Goal: Information Seeking & Learning: Learn about a topic

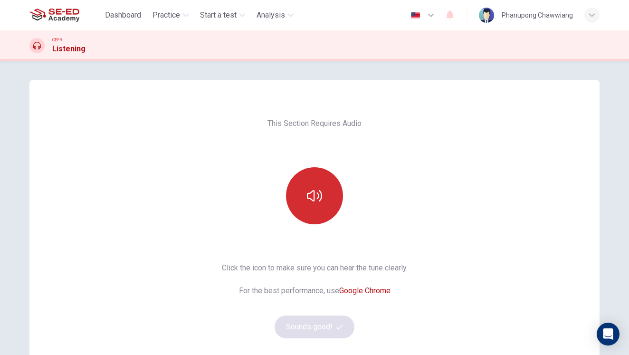
click at [307, 189] on icon "button" at bounding box center [314, 195] width 15 height 15
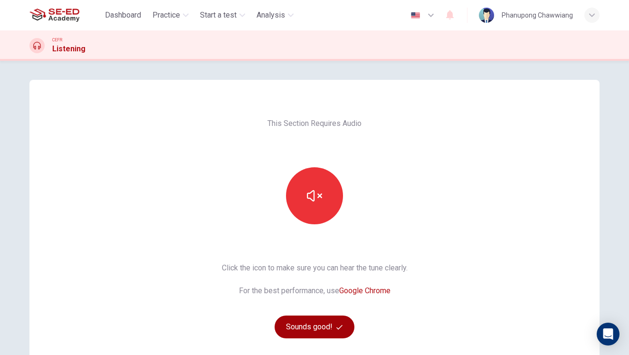
click at [315, 331] on button "Sounds good!" at bounding box center [314, 326] width 80 height 23
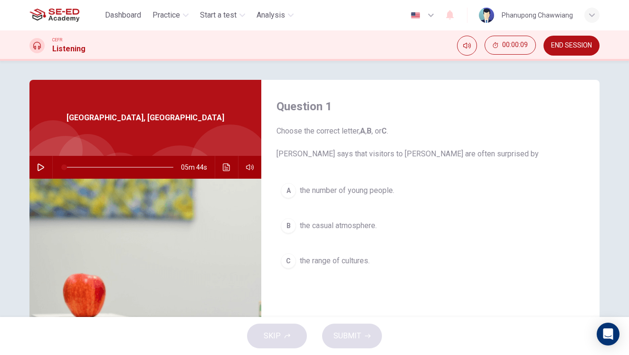
click at [37, 166] on icon "button" at bounding box center [41, 167] width 8 height 8
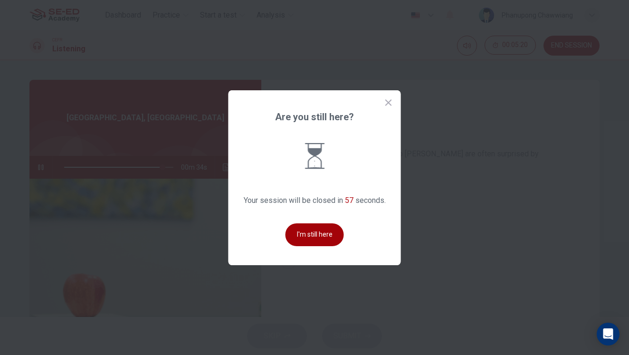
click at [313, 240] on button "I'm still here" at bounding box center [314, 234] width 58 height 23
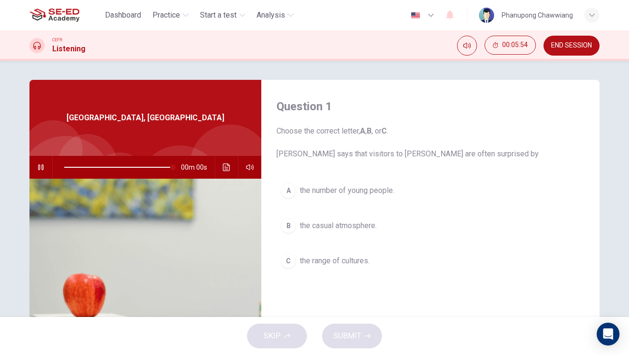
type input "0"
click at [330, 187] on span "the number of young people." at bounding box center [347, 190] width 94 height 11
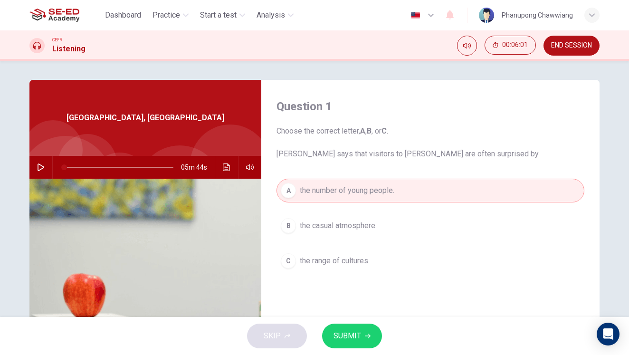
click at [349, 330] on span "SUBMIT" at bounding box center [347, 335] width 28 height 13
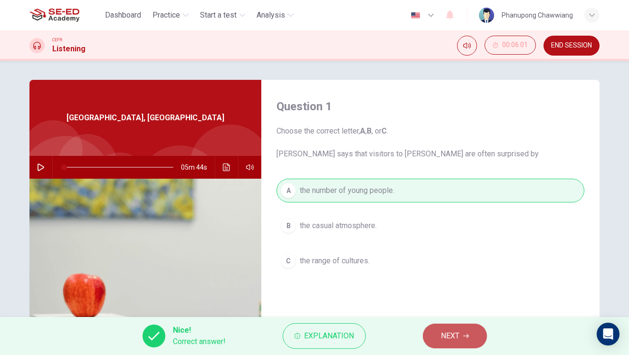
click at [455, 340] on span "NEXT" at bounding box center [450, 335] width 19 height 13
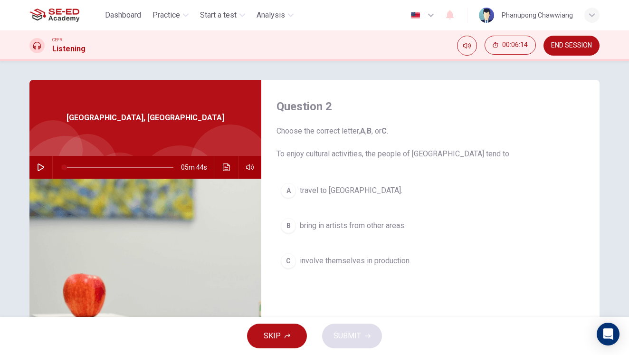
click at [352, 198] on button "A travel to southern [GEOGRAPHIC_DATA]." at bounding box center [430, 191] width 308 height 24
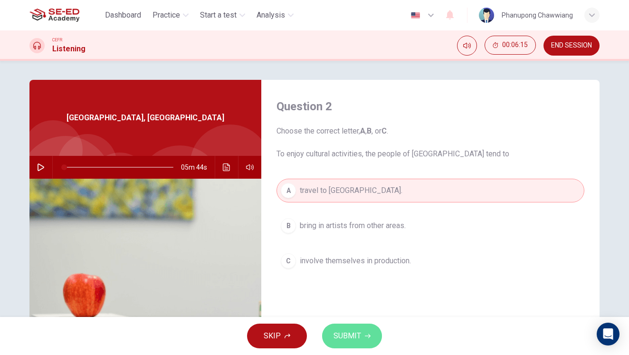
click at [357, 333] on span "SUBMIT" at bounding box center [347, 335] width 28 height 13
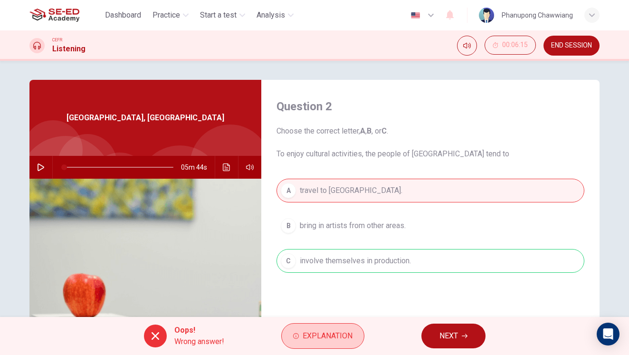
click at [328, 338] on span "Explanation" at bounding box center [327, 335] width 50 height 13
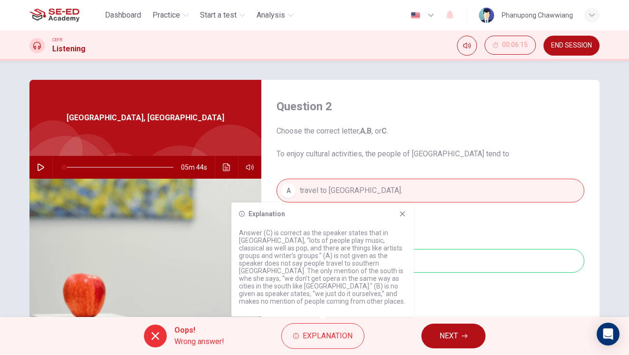
click at [406, 217] on div "Explanation Answer (C) is correct as the speaker states that in [GEOGRAPHIC_DAT…" at bounding box center [322, 259] width 182 height 114
click at [403, 217] on icon at bounding box center [402, 214] width 8 height 8
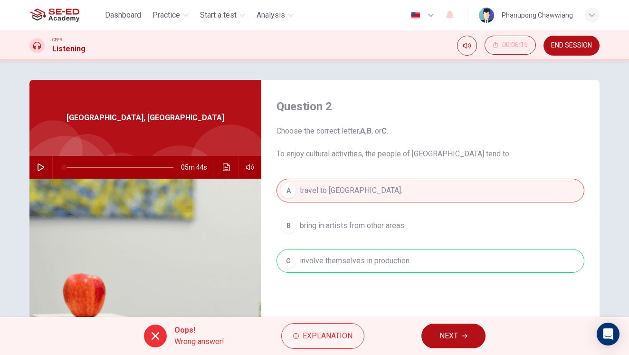
click at [453, 337] on span "NEXT" at bounding box center [448, 335] width 19 height 13
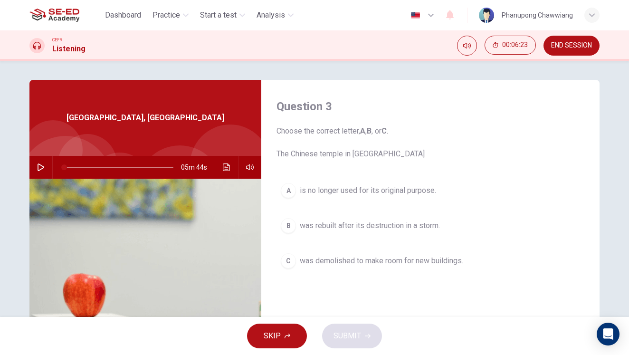
click at [367, 227] on span "was rebuilt after its destruction in a storm." at bounding box center [370, 225] width 140 height 11
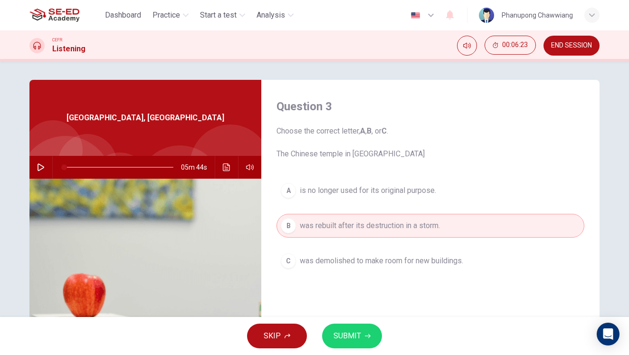
click at [344, 333] on span "SUBMIT" at bounding box center [347, 335] width 28 height 13
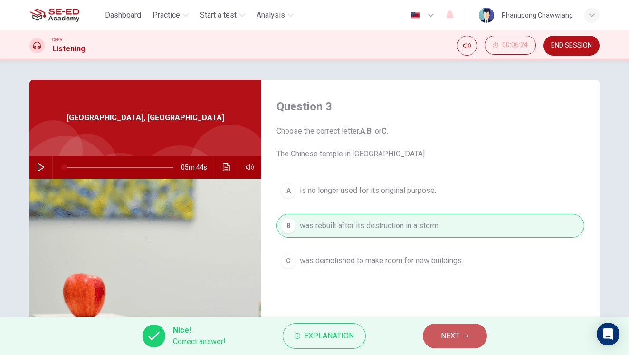
click at [447, 330] on span "NEXT" at bounding box center [450, 335] width 19 height 13
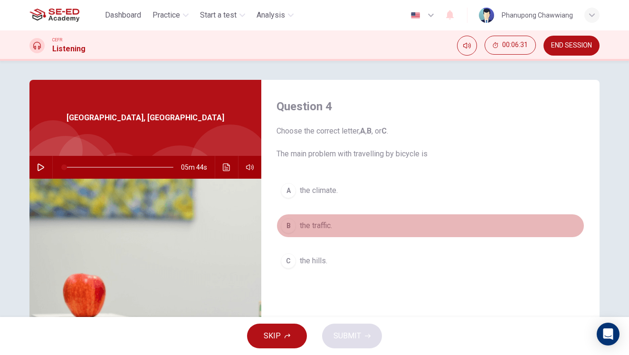
click at [330, 226] on span "the traffic." at bounding box center [316, 225] width 32 height 11
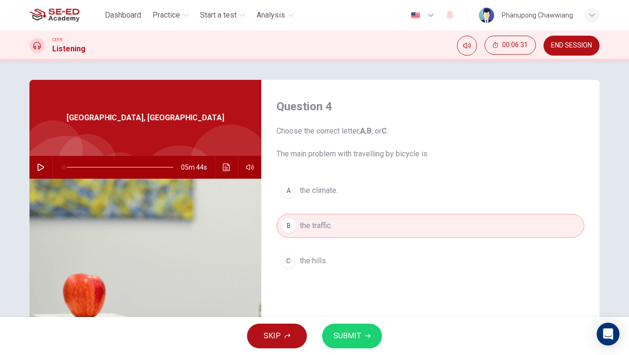
click at [352, 330] on span "SUBMIT" at bounding box center [347, 335] width 28 height 13
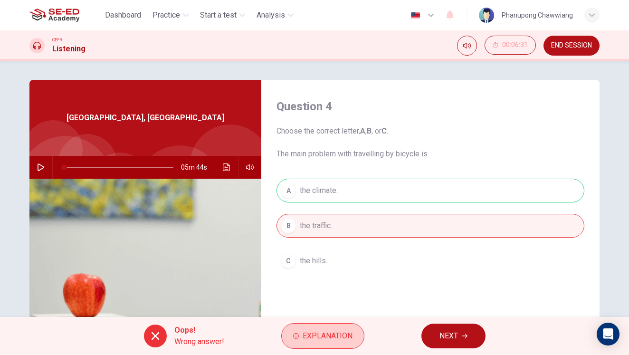
click at [309, 332] on span "Explanation" at bounding box center [327, 335] width 50 height 13
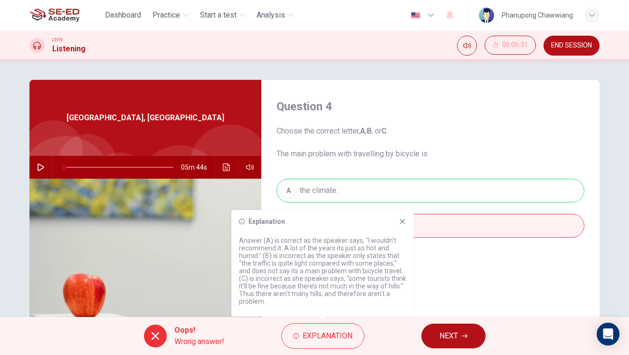
click at [401, 222] on icon at bounding box center [402, 221] width 5 height 5
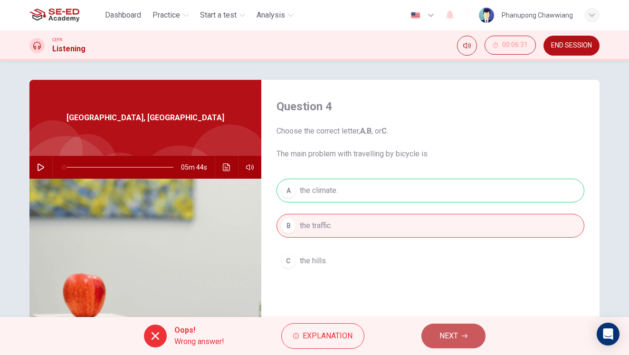
click at [444, 331] on span "NEXT" at bounding box center [448, 335] width 19 height 13
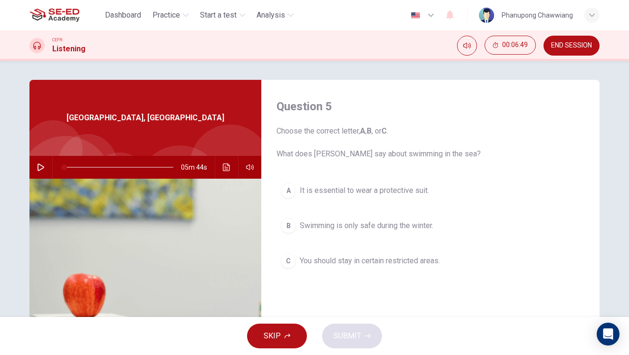
click at [339, 266] on span "You should stay in certain restricted areas." at bounding box center [370, 260] width 140 height 11
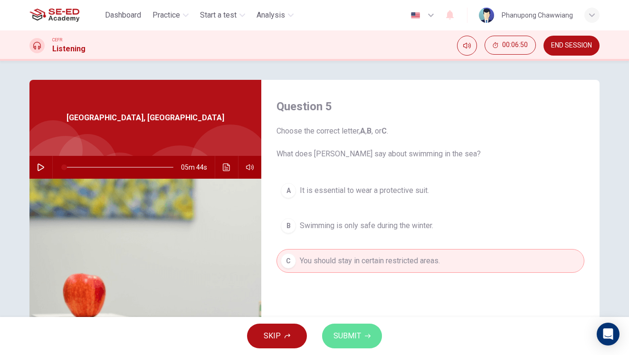
click at [354, 333] on span "SUBMIT" at bounding box center [347, 335] width 28 height 13
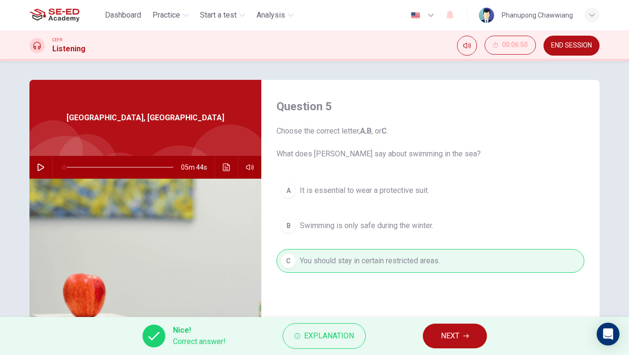
click at [449, 339] on span "NEXT" at bounding box center [450, 335] width 19 height 13
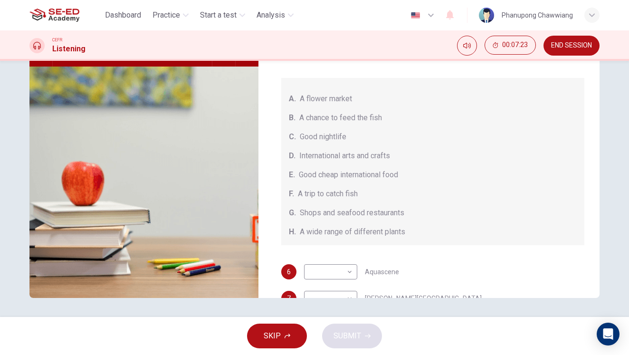
drag, startPoint x: 315, startPoint y: 232, endPoint x: 404, endPoint y: 232, distance: 88.3
click at [404, 232] on div "H. A wide range of different plants" at bounding box center [433, 231] width 288 height 11
click at [313, 213] on span "Shops and seafood restaurants" at bounding box center [352, 212] width 104 height 11
drag, startPoint x: 353, startPoint y: 217, endPoint x: 389, endPoint y: 217, distance: 36.1
click at [389, 217] on span "Shops and seafood restaurants" at bounding box center [352, 212] width 104 height 11
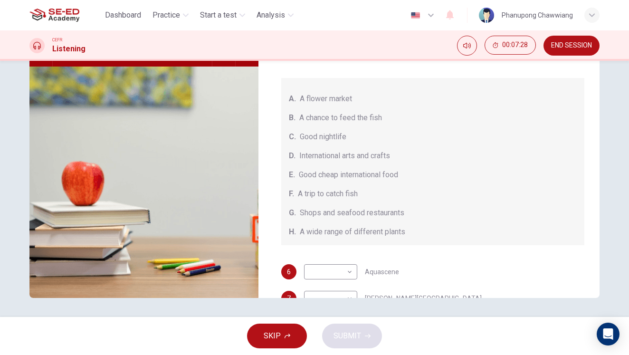
click at [323, 175] on span "Good cheap international food" at bounding box center [348, 174] width 99 height 11
drag, startPoint x: 311, startPoint y: 117, endPoint x: 351, endPoint y: 116, distance: 39.9
click at [351, 116] on span "A chance to feed the fish" at bounding box center [340, 117] width 83 height 11
drag, startPoint x: 327, startPoint y: 152, endPoint x: 360, endPoint y: 159, distance: 33.8
click at [359, 158] on span "International arts and crafts" at bounding box center [344, 155] width 91 height 11
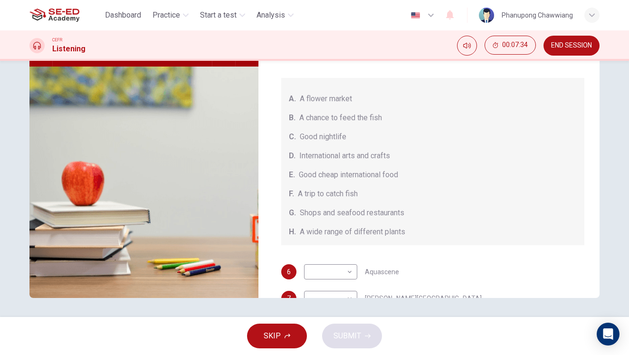
drag, startPoint x: 334, startPoint y: 172, endPoint x: 369, endPoint y: 174, distance: 35.2
click at [369, 174] on span "Good cheap international food" at bounding box center [348, 174] width 99 height 11
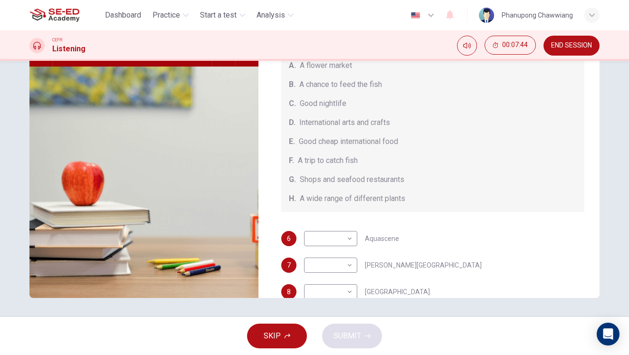
scroll to position [107, 0]
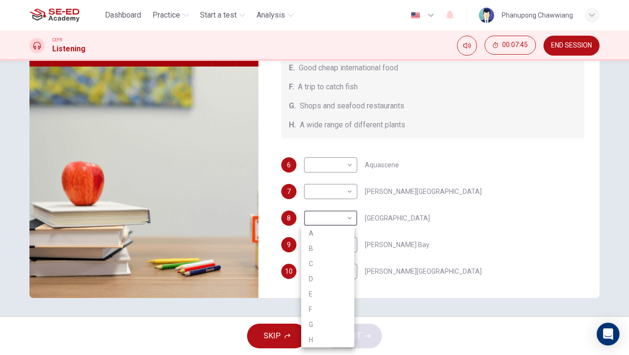
click at [326, 219] on body "This site uses cookies, as explained in our Privacy Policy . If you agree to th…" at bounding box center [314, 177] width 629 height 355
click at [312, 304] on li "F" at bounding box center [327, 309] width 53 height 15
type input "F"
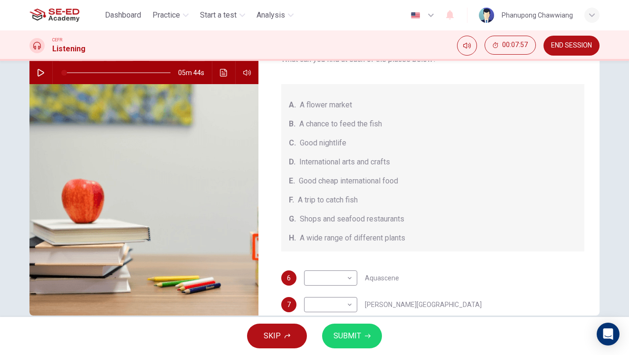
scroll to position [27, 0]
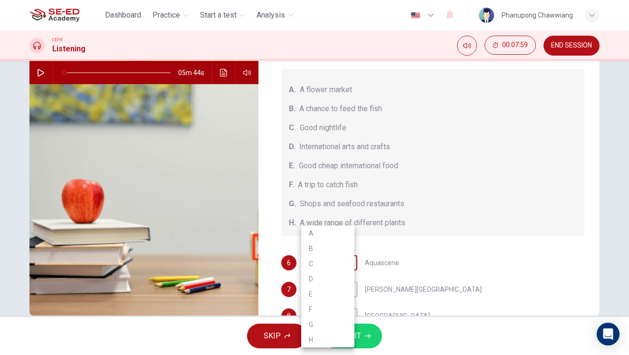
click at [337, 263] on body "This site uses cookies, as explained in our Privacy Policy . If you agree to th…" at bounding box center [314, 177] width 629 height 355
click at [320, 247] on li "B" at bounding box center [327, 248] width 53 height 15
type input "B"
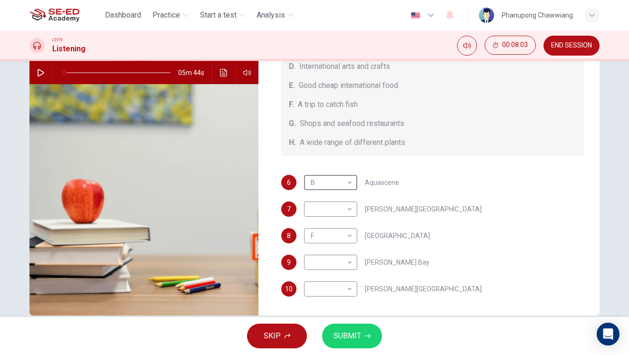
scroll to position [112, 0]
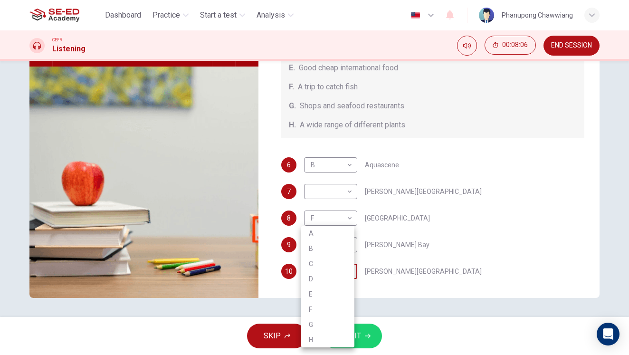
click at [334, 272] on body "This site uses cookies, as explained in our Privacy Policy . If you agree to th…" at bounding box center [314, 177] width 629 height 355
click at [316, 297] on li "E" at bounding box center [327, 293] width 53 height 15
type input "E"
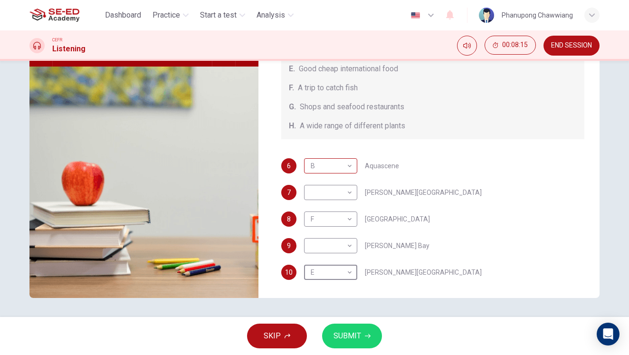
scroll to position [107, 0]
click at [326, 241] on body "This site uses cookies, as explained in our Privacy Policy . If you agree to th…" at bounding box center [314, 177] width 629 height 355
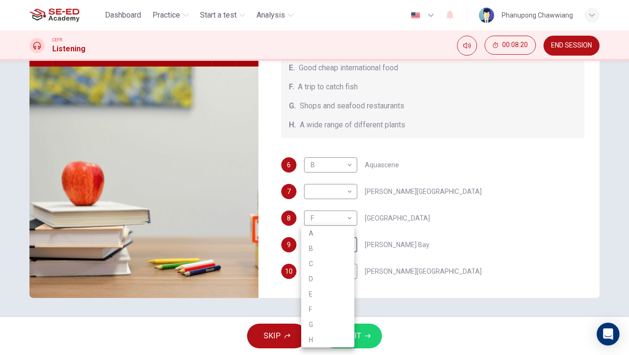
click at [444, 311] on div at bounding box center [314, 177] width 629 height 355
click at [341, 245] on body "This site uses cookies, as explained in our Privacy Policy . If you agree to th…" at bounding box center [314, 177] width 629 height 355
drag, startPoint x: 331, startPoint y: 264, endPoint x: 351, endPoint y: 252, distance: 23.7
click at [331, 264] on li "C" at bounding box center [327, 263] width 53 height 15
type input "C"
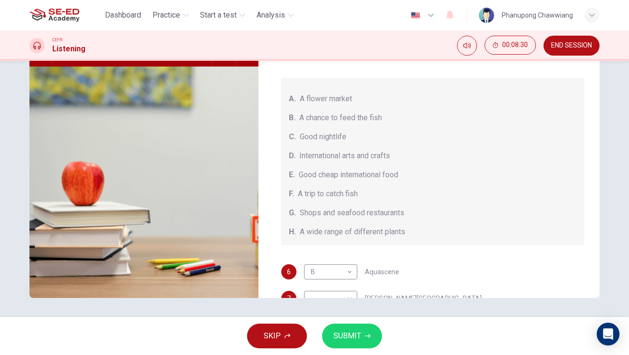
scroll to position [110, 0]
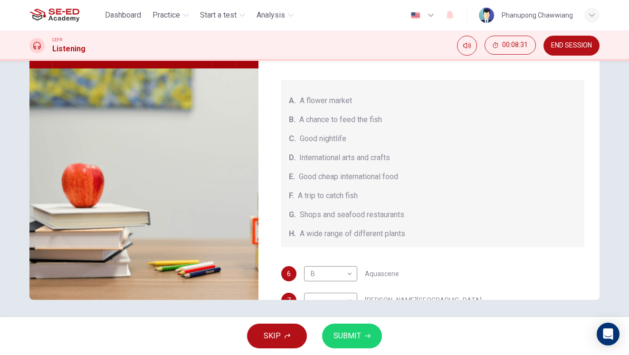
drag, startPoint x: 294, startPoint y: 234, endPoint x: 385, endPoint y: 234, distance: 91.2
click at [385, 234] on div "H. A wide range of different plants" at bounding box center [433, 233] width 288 height 11
drag, startPoint x: 310, startPoint y: 216, endPoint x: 359, endPoint y: 213, distance: 49.5
click at [359, 213] on span "Shops and seafood restaurants" at bounding box center [352, 214] width 104 height 11
drag, startPoint x: 311, startPoint y: 198, endPoint x: 348, endPoint y: 195, distance: 37.2
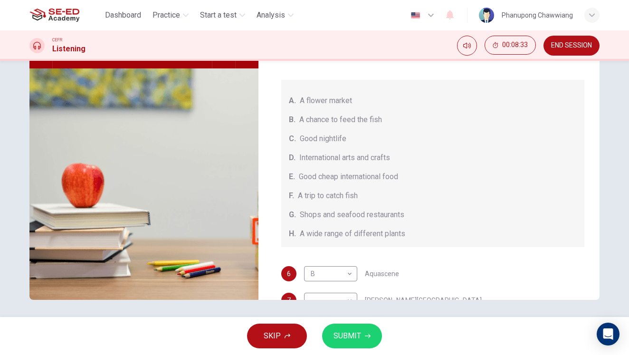
click at [347, 195] on span "A trip to catch fish" at bounding box center [328, 195] width 60 height 11
drag, startPoint x: 334, startPoint y: 177, endPoint x: 369, endPoint y: 175, distance: 35.2
click at [369, 175] on span "Good cheap international food" at bounding box center [348, 176] width 99 height 11
drag, startPoint x: 323, startPoint y: 158, endPoint x: 393, endPoint y: 158, distance: 70.3
click at [393, 158] on div "D. International arts and crafts" at bounding box center [433, 157] width 288 height 11
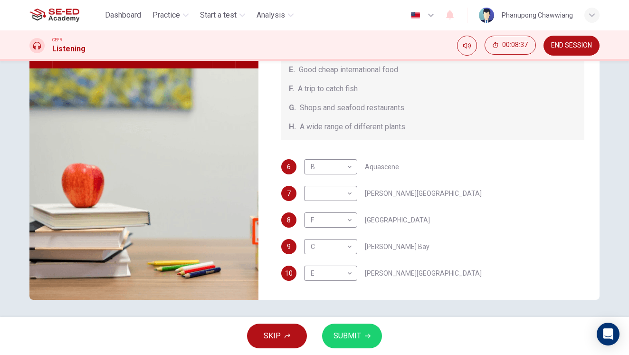
scroll to position [112, 0]
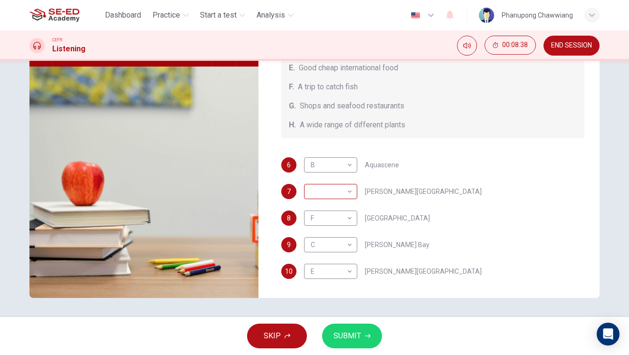
click at [331, 191] on body "This site uses cookies, as explained in our Privacy Policy . If you agree to th…" at bounding box center [314, 177] width 629 height 355
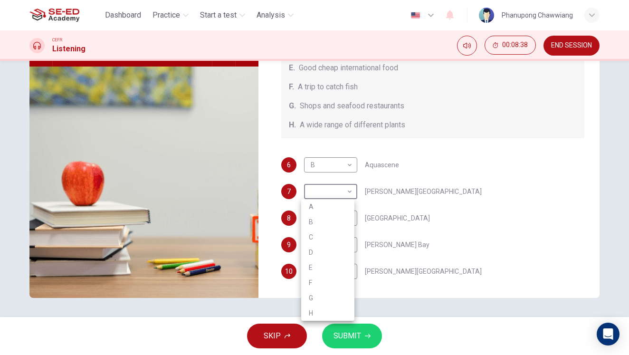
click at [323, 252] on li "D" at bounding box center [327, 252] width 53 height 15
type input "D"
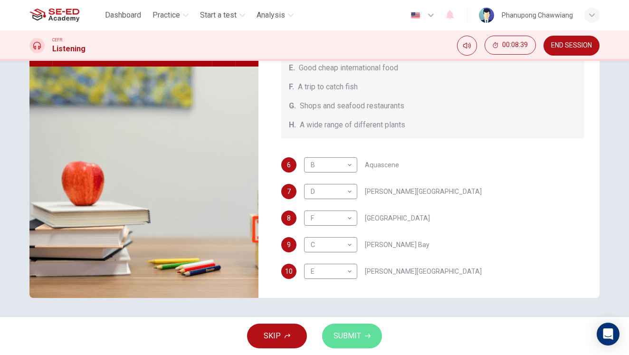
click at [348, 330] on span "SUBMIT" at bounding box center [347, 335] width 28 height 13
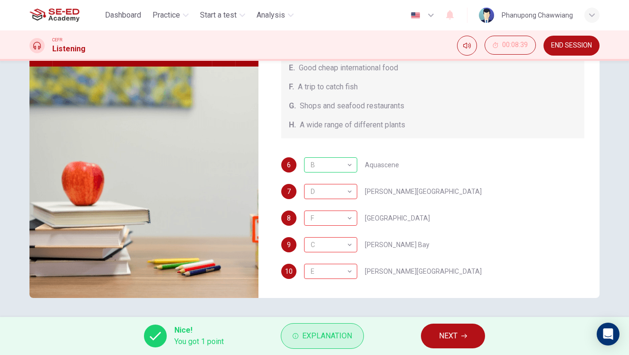
click at [334, 337] on span "Explanation" at bounding box center [327, 335] width 50 height 13
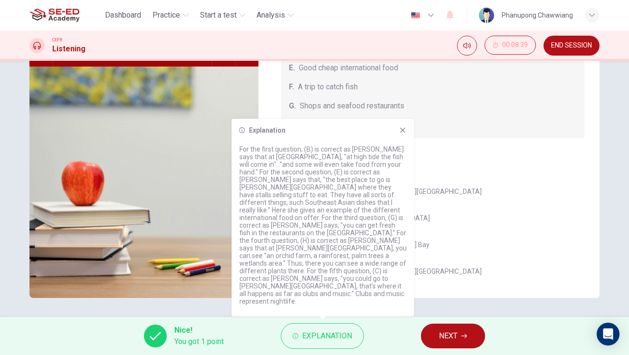
click at [488, 204] on div "6 B B ​ Aquascene 7 D D ​ [PERSON_NAME][GEOGRAPHIC_DATA] 8 F F ​ [GEOGRAPHIC_DA…" at bounding box center [432, 227] width 303 height 141
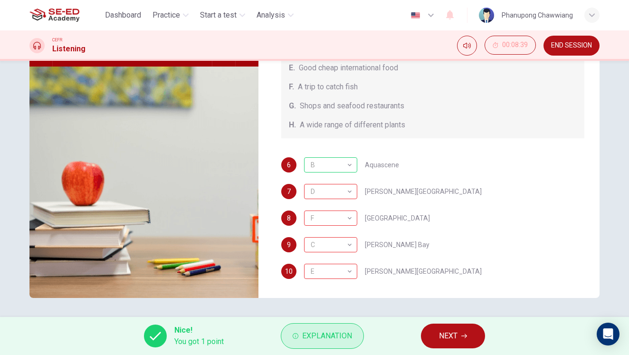
click at [341, 345] on button "Explanation" at bounding box center [322, 336] width 83 height 26
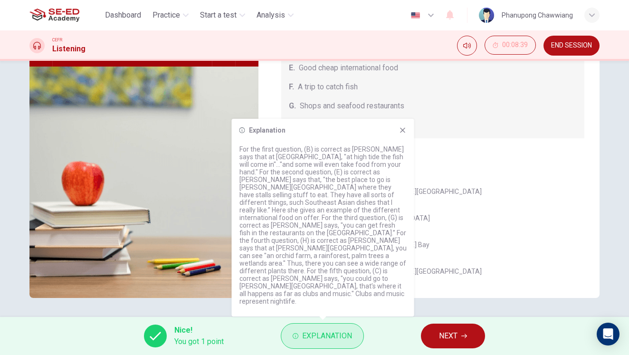
click at [330, 335] on span "Explanation" at bounding box center [327, 335] width 50 height 13
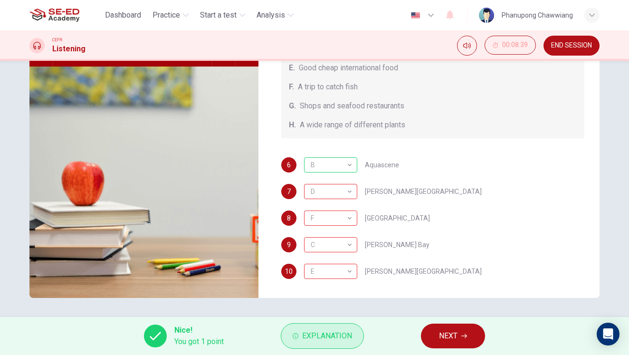
click at [330, 335] on span "Explanation" at bounding box center [327, 335] width 50 height 13
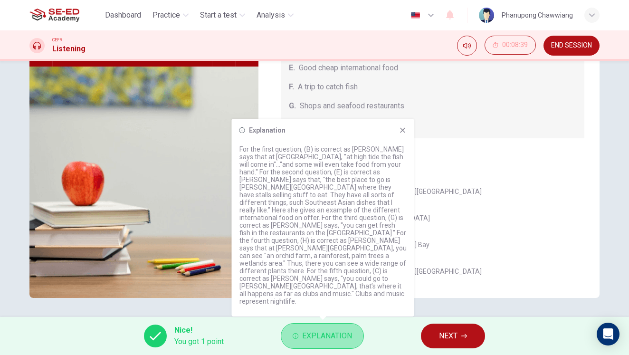
click at [330, 335] on span "Explanation" at bounding box center [327, 335] width 50 height 13
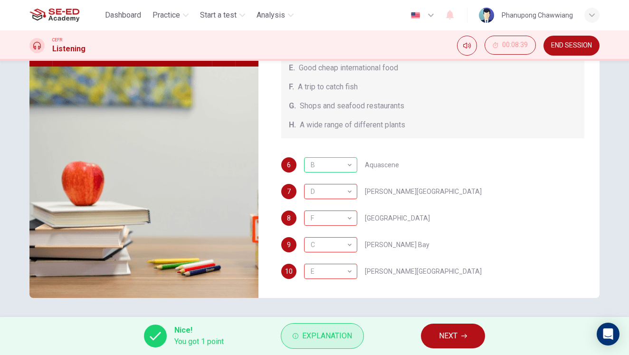
click at [330, 335] on span "Explanation" at bounding box center [327, 335] width 50 height 13
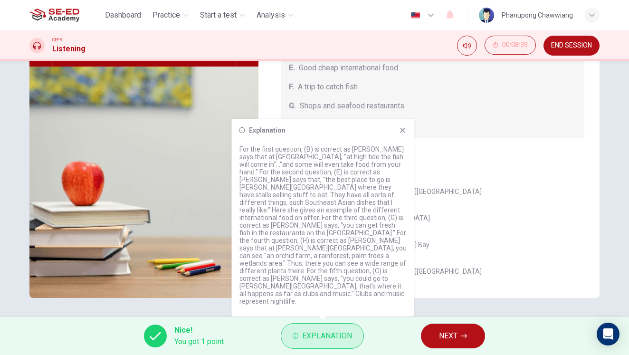
click at [330, 335] on span "Explanation" at bounding box center [327, 335] width 50 height 13
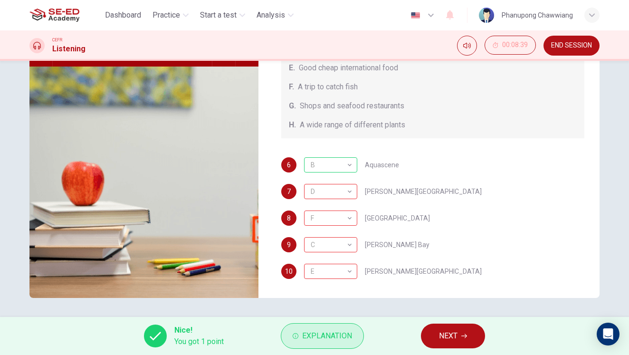
click at [330, 335] on span "Explanation" at bounding box center [327, 335] width 50 height 13
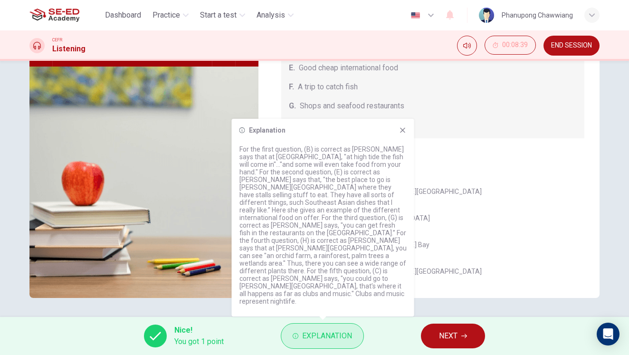
click at [330, 335] on span "Explanation" at bounding box center [327, 335] width 50 height 13
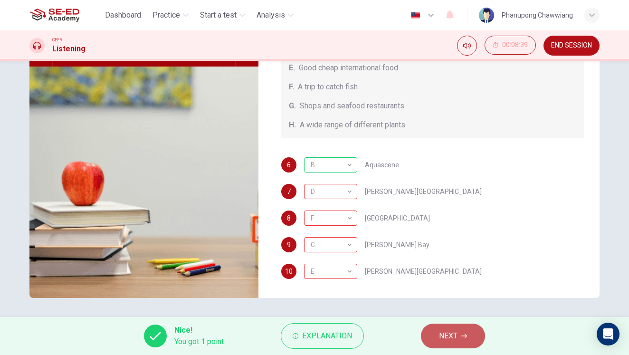
click at [437, 340] on button "NEXT" at bounding box center [453, 335] width 64 height 25
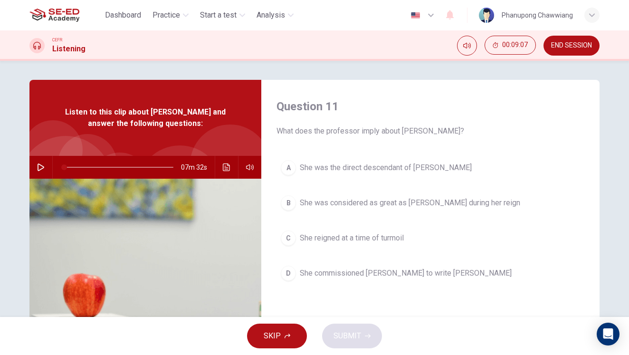
click at [39, 168] on icon "button" at bounding box center [41, 167] width 8 height 8
click at [37, 165] on icon "button" at bounding box center [41, 167] width 8 height 8
click at [38, 169] on icon "button" at bounding box center [41, 167] width 7 height 8
click at [37, 170] on icon "button" at bounding box center [41, 167] width 8 height 8
click at [363, 211] on button "B She was considered as great as [PERSON_NAME] during her reign" at bounding box center [430, 203] width 308 height 24
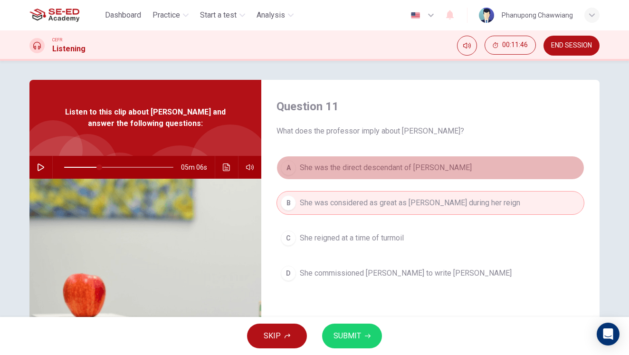
click at [366, 177] on button "A She was the direct descendant of [PERSON_NAME]" at bounding box center [430, 168] width 308 height 24
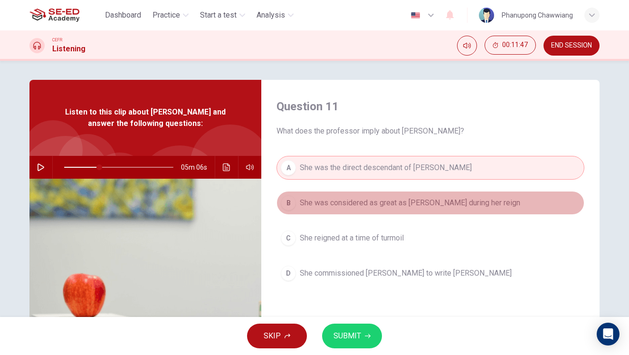
click at [365, 204] on span "She was considered as great as [PERSON_NAME] during her reign" at bounding box center [410, 202] width 220 height 11
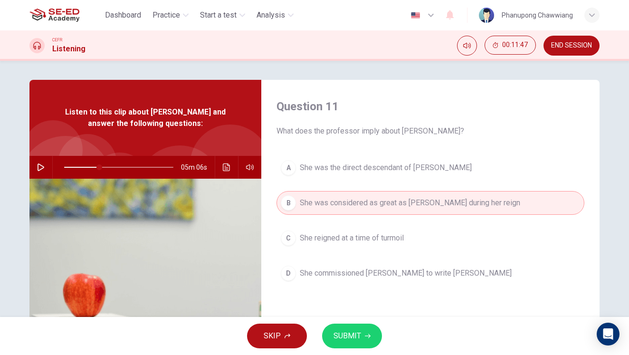
click at [364, 175] on button "A She was the direct descendant of [PERSON_NAME]" at bounding box center [430, 168] width 308 height 24
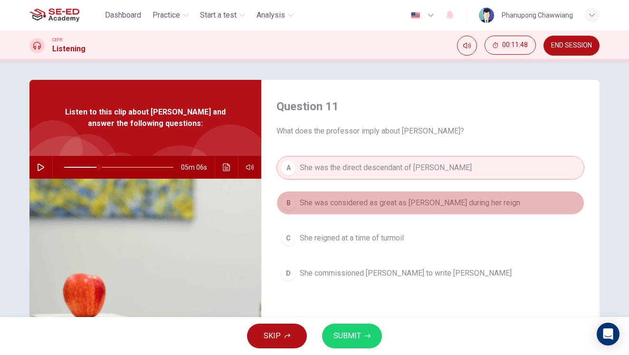
click at [360, 206] on span "She was considered as great as [PERSON_NAME] during her reign" at bounding box center [410, 202] width 220 height 11
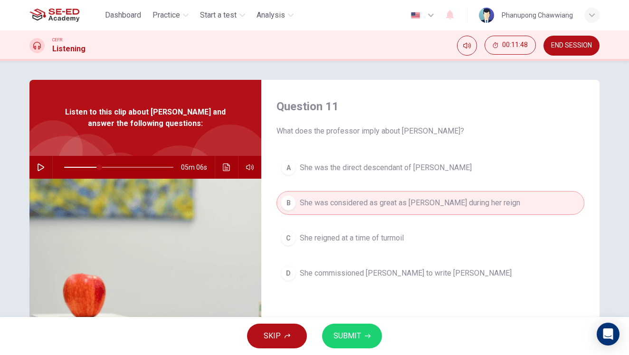
click at [362, 177] on button "A She was the direct descendant of [PERSON_NAME]" at bounding box center [430, 168] width 308 height 24
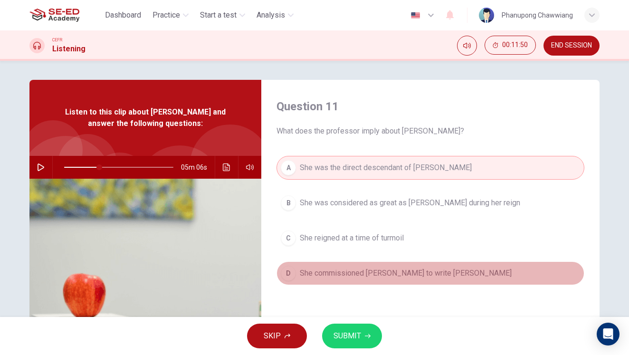
click at [355, 278] on span "She commissioned [PERSON_NAME] to write [PERSON_NAME]" at bounding box center [406, 272] width 212 height 11
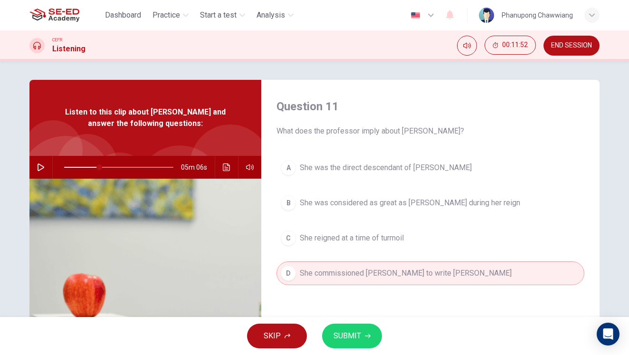
click at [38, 168] on icon "button" at bounding box center [41, 167] width 7 height 8
click at [39, 170] on icon "button" at bounding box center [40, 167] width 5 height 6
click at [223, 170] on icon "Click to see the audio transcription" at bounding box center [227, 167] width 8 height 8
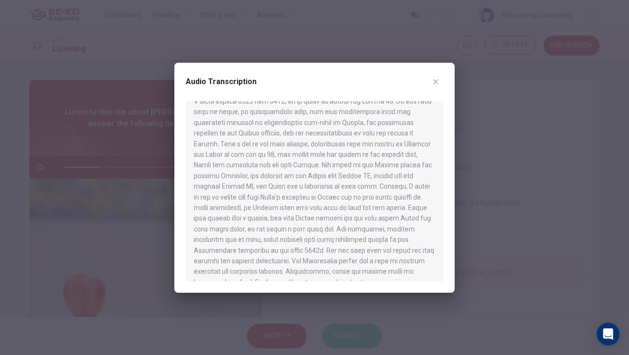
scroll to position [161, 0]
click at [147, 192] on div at bounding box center [314, 177] width 629 height 355
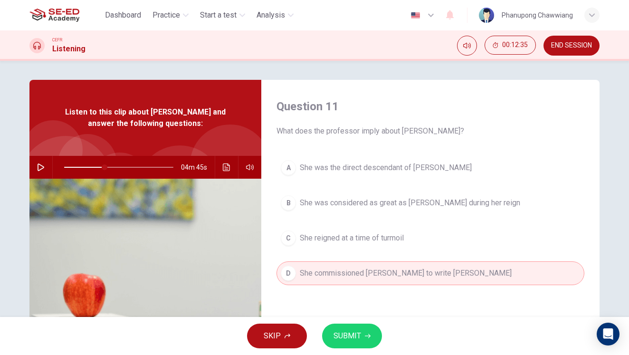
click at [360, 332] on button "SUBMIT" at bounding box center [352, 335] width 60 height 25
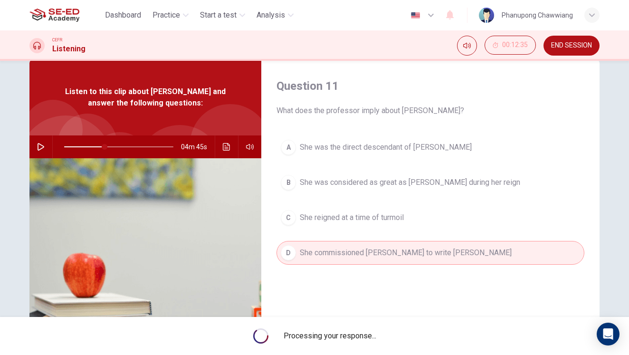
scroll to position [50, 0]
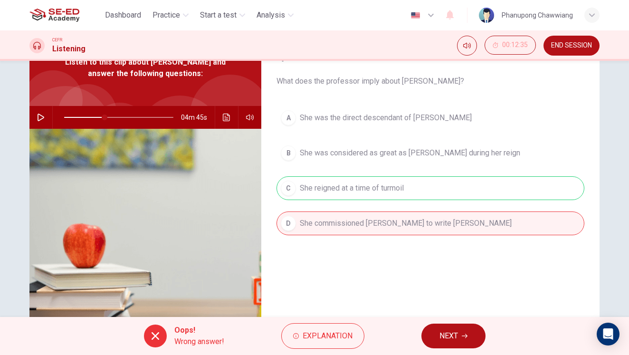
click at [462, 333] on icon "button" at bounding box center [465, 336] width 6 height 6
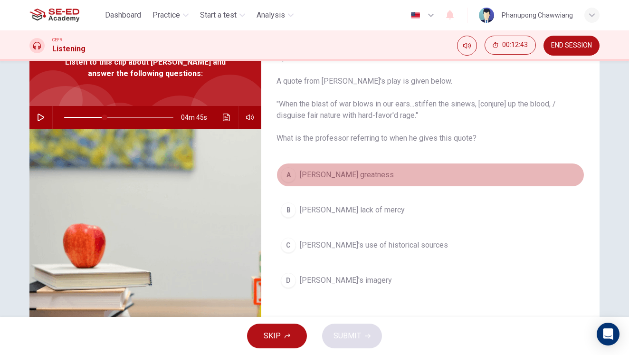
click at [377, 176] on button "A [PERSON_NAME] greatness" at bounding box center [430, 175] width 308 height 24
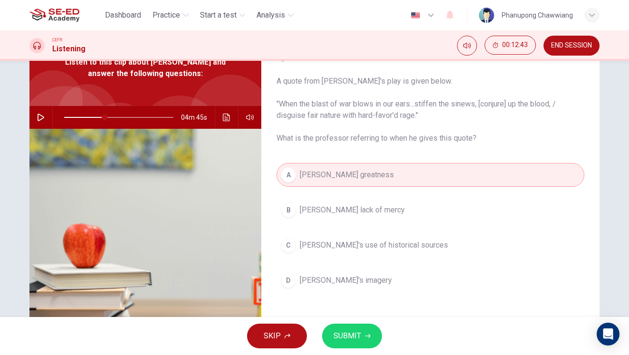
click at [369, 204] on button "[PERSON_NAME] lack of mercy" at bounding box center [430, 210] width 308 height 24
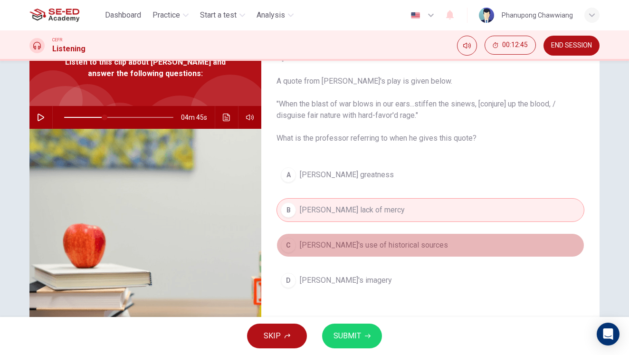
click at [367, 248] on span "[PERSON_NAME]'s use of historical sources" at bounding box center [374, 244] width 148 height 11
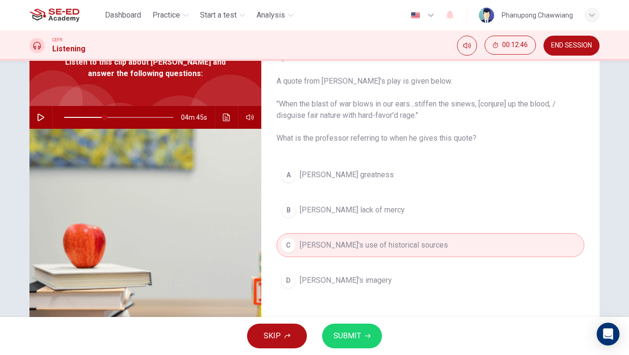
click at [366, 285] on span "[PERSON_NAME]'s imagery" at bounding box center [346, 279] width 92 height 11
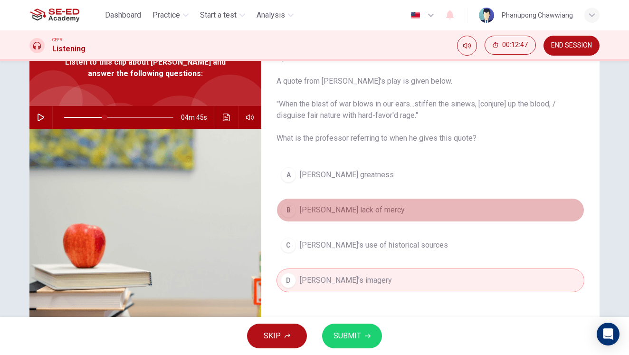
click at [357, 210] on span "[PERSON_NAME] lack of mercy" at bounding box center [352, 209] width 105 height 11
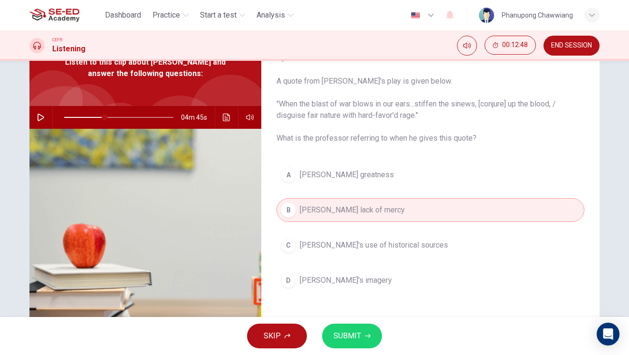
click at [359, 182] on button "A [PERSON_NAME] greatness" at bounding box center [430, 175] width 308 height 24
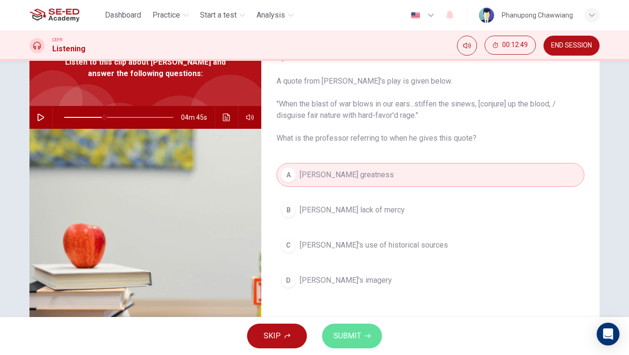
click at [353, 329] on button "SUBMIT" at bounding box center [352, 335] width 60 height 25
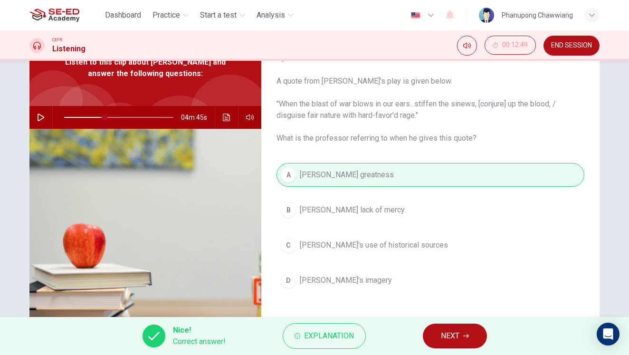
click at [463, 327] on button "NEXT" at bounding box center [455, 335] width 64 height 25
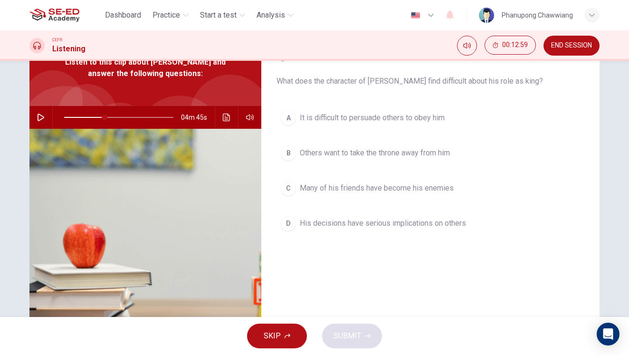
click at [361, 194] on button "C Many of his friends have become his enemies" at bounding box center [430, 188] width 308 height 24
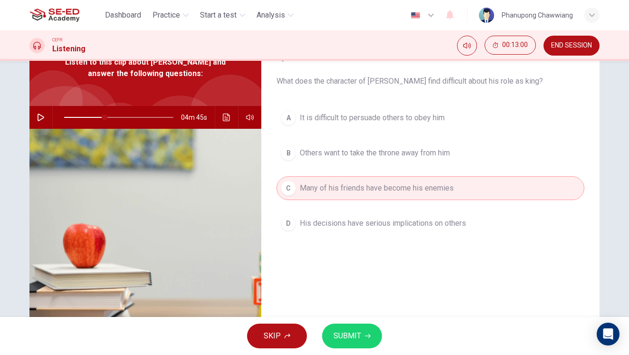
click at [355, 230] on button "D His decisions have serious implications on others" at bounding box center [430, 223] width 308 height 24
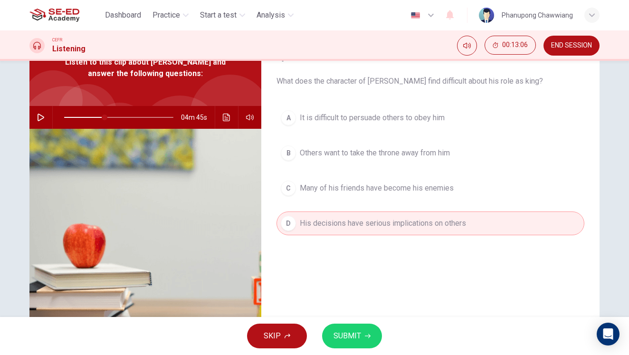
click at [363, 328] on button "SUBMIT" at bounding box center [352, 335] width 60 height 25
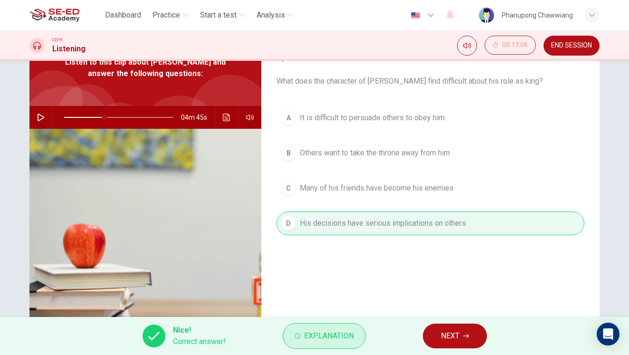
click at [339, 335] on span "Explanation" at bounding box center [329, 335] width 50 height 13
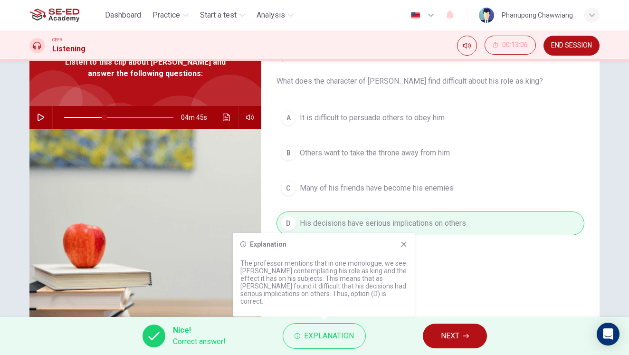
click at [409, 248] on div "Explanation The professor mentions that in one monologue, we see [PERSON_NAME] …" at bounding box center [324, 275] width 182 height 84
click at [462, 345] on button "NEXT" at bounding box center [455, 335] width 64 height 25
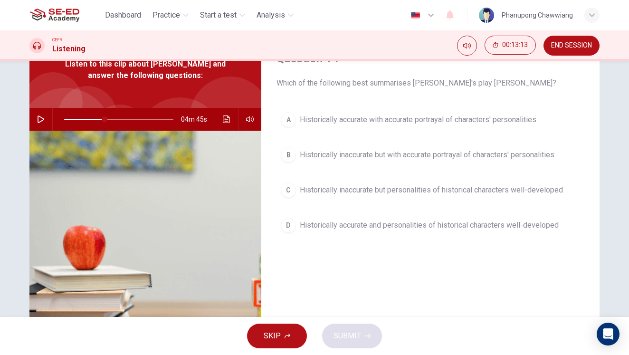
scroll to position [59, 0]
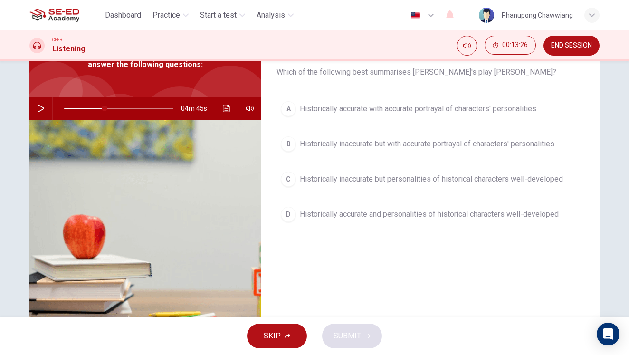
click at [444, 107] on span "Historically accurate with accurate portrayal of characters' personalities" at bounding box center [418, 108] width 236 height 11
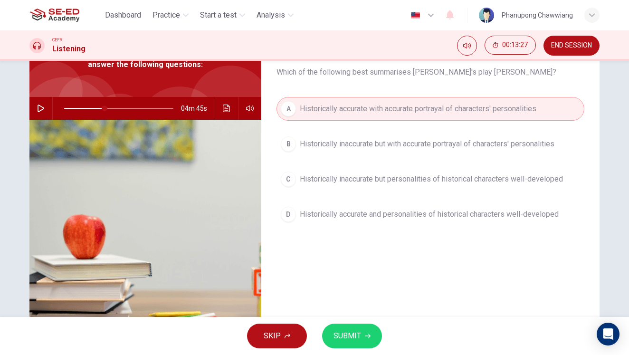
click at [366, 336] on icon "button" at bounding box center [368, 336] width 6 height 6
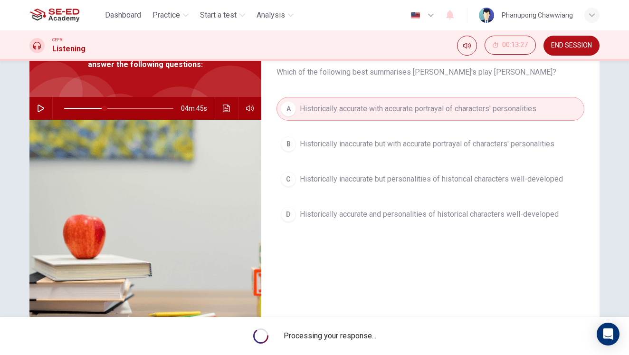
type input "37"
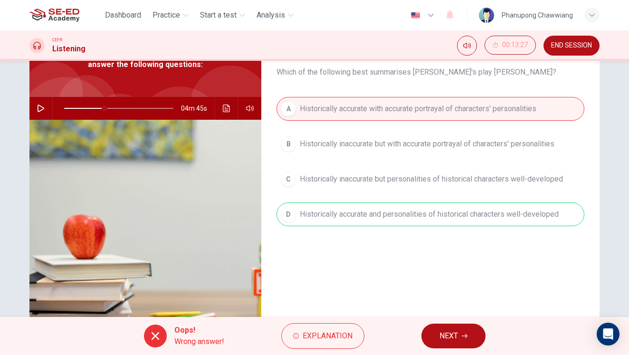
click at [449, 334] on span "NEXT" at bounding box center [448, 335] width 19 height 13
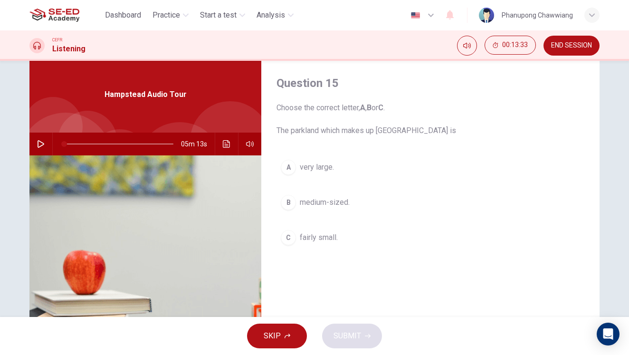
scroll to position [0, 0]
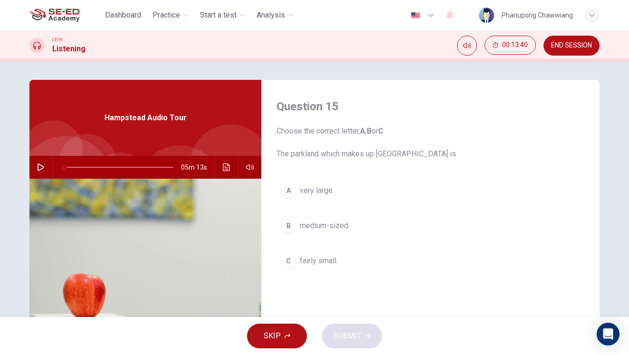
click at [42, 169] on button "button" at bounding box center [40, 167] width 15 height 23
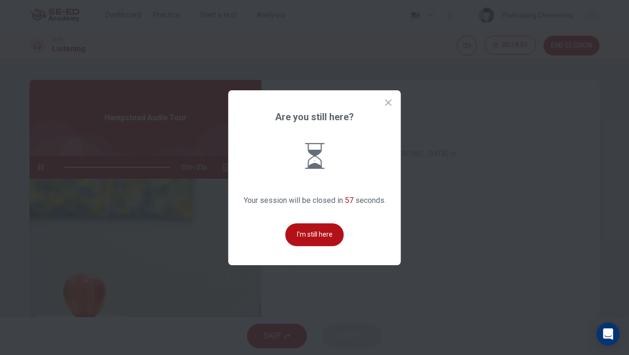
click at [315, 247] on div "Are you still here? Your session will be closed in 57 seconds. I'm still here" at bounding box center [314, 177] width 172 height 175
click at [317, 242] on button "I'm still here" at bounding box center [314, 234] width 58 height 23
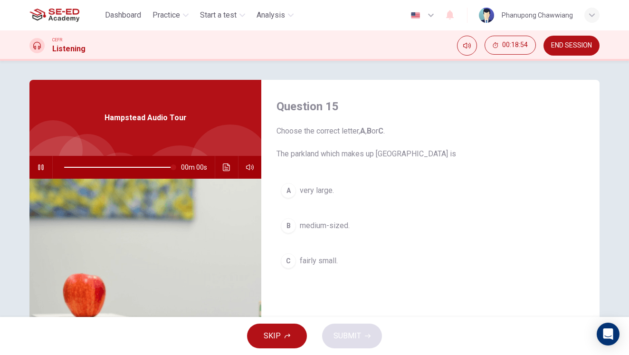
type input "0"
click at [324, 185] on span "very large." at bounding box center [317, 190] width 34 height 11
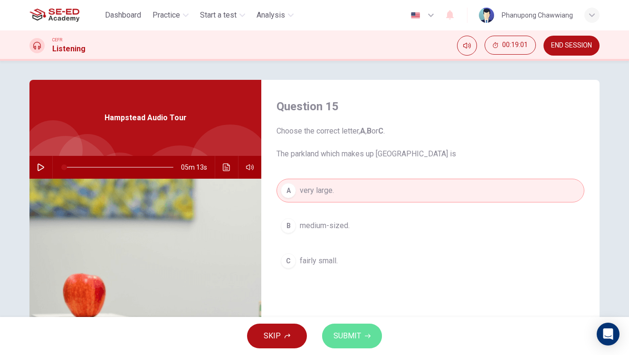
click at [347, 324] on button "SUBMIT" at bounding box center [352, 335] width 60 height 25
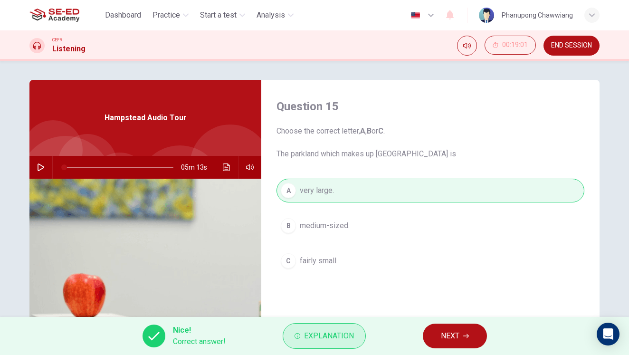
click at [339, 336] on span "Explanation" at bounding box center [329, 335] width 50 height 13
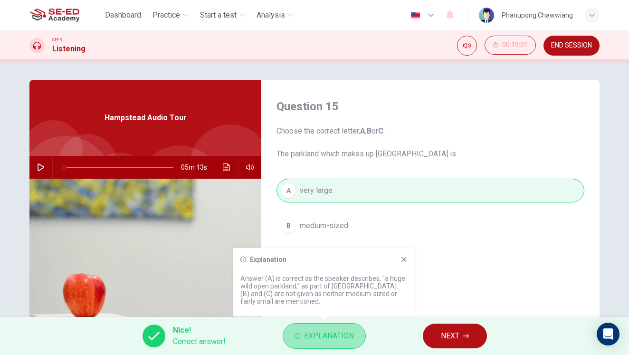
click at [337, 335] on span "Explanation" at bounding box center [329, 335] width 50 height 13
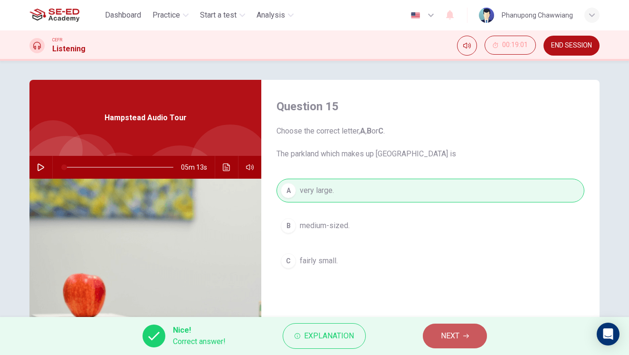
click at [460, 331] on button "NEXT" at bounding box center [455, 335] width 64 height 25
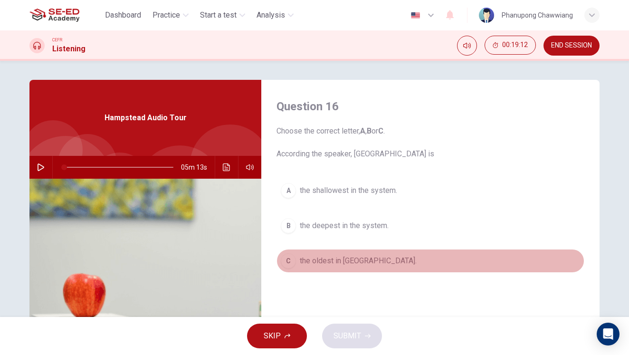
click at [346, 264] on span "the oldest in [GEOGRAPHIC_DATA]." at bounding box center [358, 260] width 117 height 11
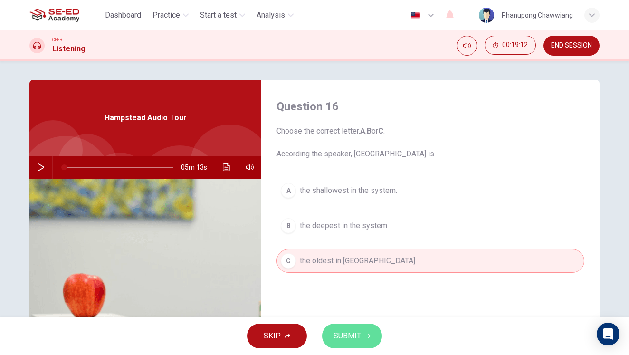
click at [352, 330] on span "SUBMIT" at bounding box center [347, 335] width 28 height 13
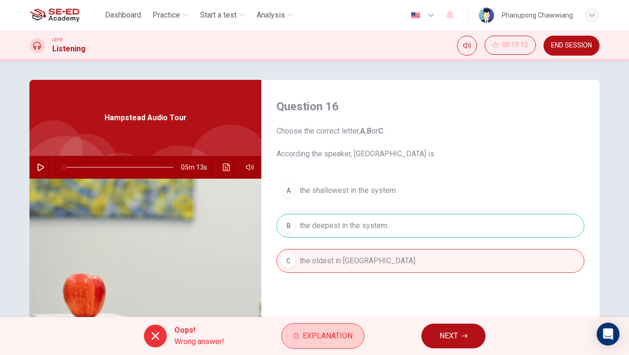
click at [334, 342] on button "Explanation" at bounding box center [322, 336] width 83 height 26
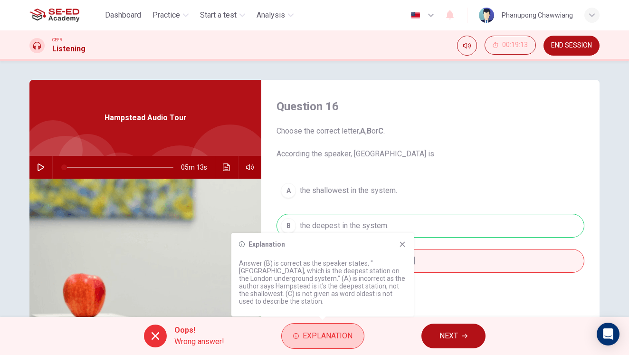
click at [335, 340] on span "Explanation" at bounding box center [327, 335] width 50 height 13
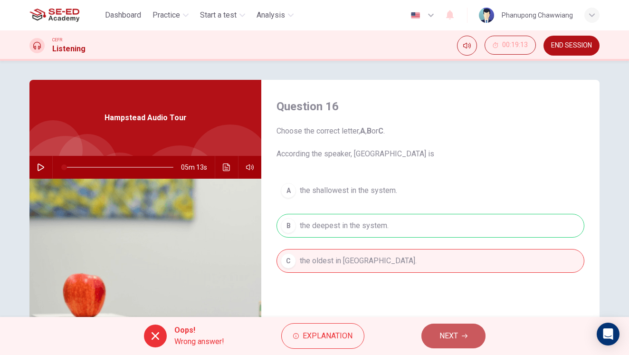
click at [455, 341] on span "NEXT" at bounding box center [448, 335] width 19 height 13
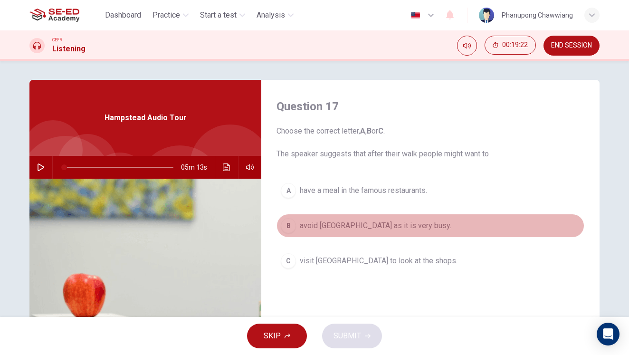
click at [397, 232] on button "B avoid [GEOGRAPHIC_DATA] as it is very busy." at bounding box center [430, 226] width 308 height 24
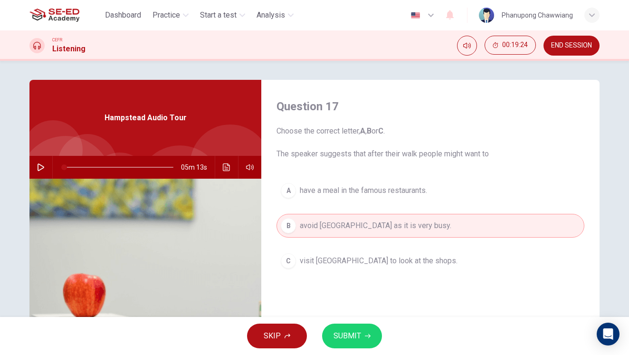
click at [355, 331] on span "SUBMIT" at bounding box center [347, 335] width 28 height 13
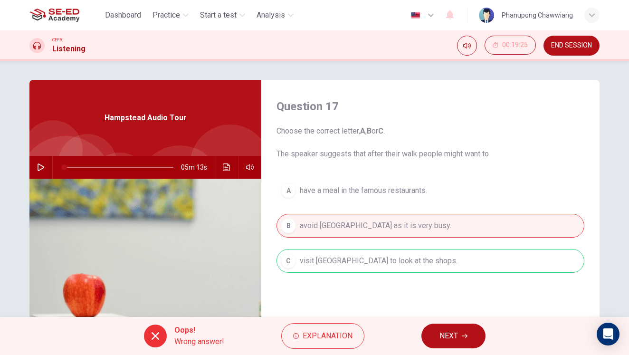
click at [442, 336] on span "NEXT" at bounding box center [448, 335] width 19 height 13
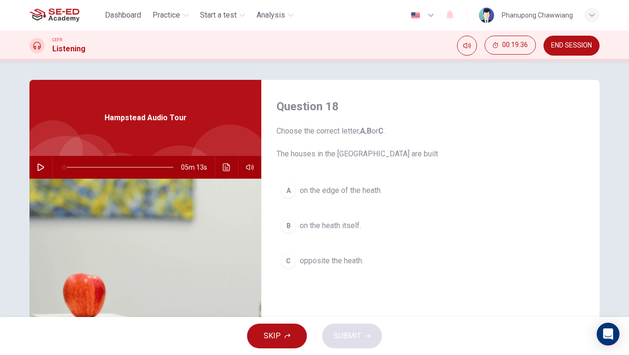
click at [357, 198] on button "A on the edge of the heath." at bounding box center [430, 191] width 308 height 24
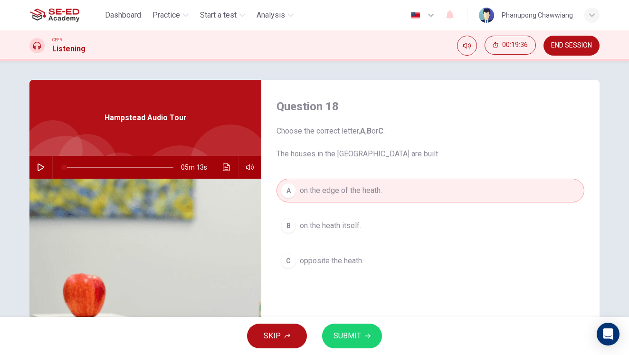
click at [349, 341] on span "SUBMIT" at bounding box center [347, 335] width 28 height 13
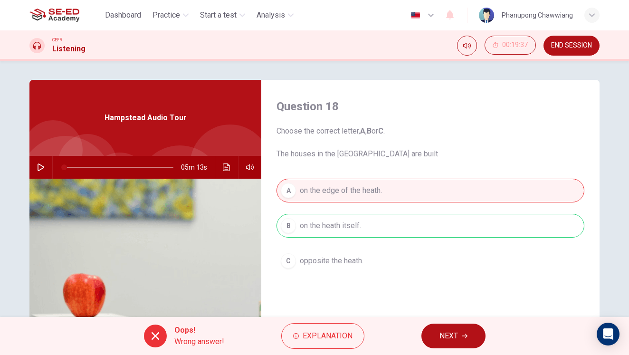
click at [438, 346] on button "NEXT" at bounding box center [453, 335] width 64 height 25
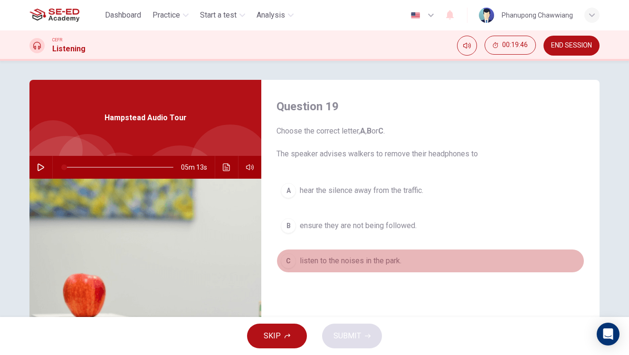
click at [380, 263] on span "listen to the noises in the park." at bounding box center [351, 260] width 102 height 11
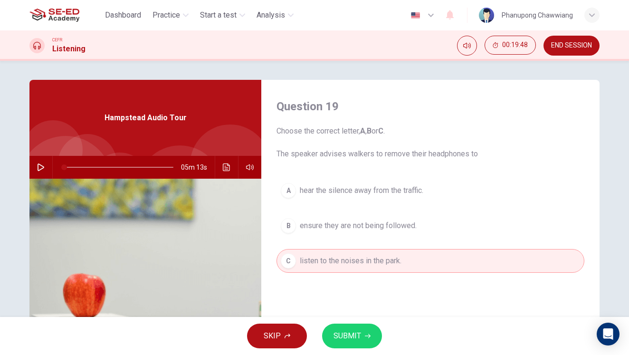
click at [365, 337] on icon "button" at bounding box center [368, 336] width 6 height 6
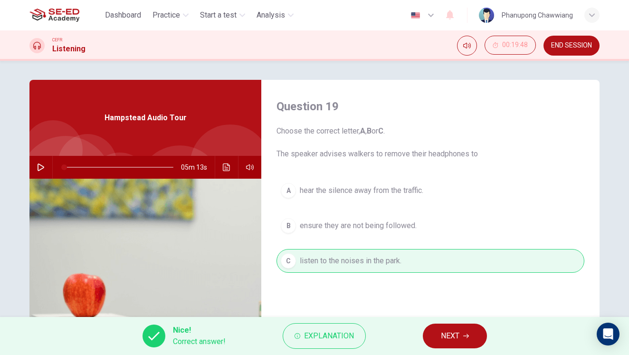
click at [460, 324] on button "NEXT" at bounding box center [455, 335] width 64 height 25
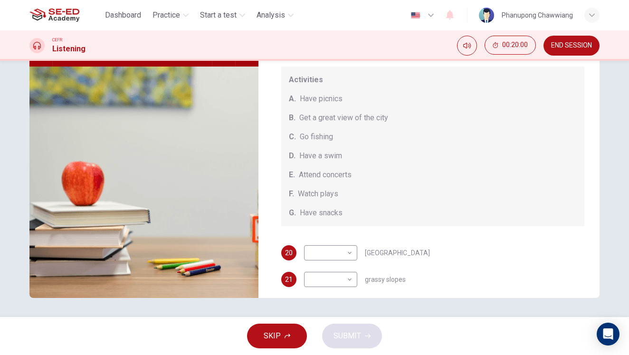
scroll to position [88, 0]
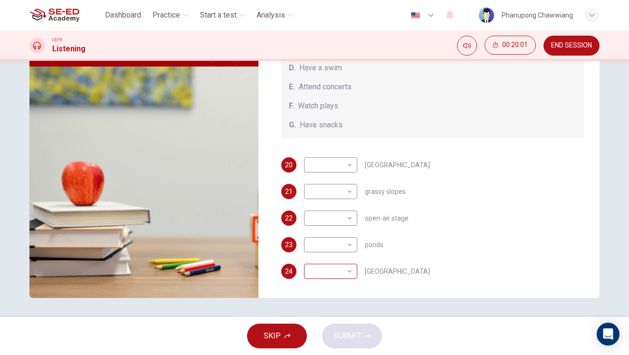
click at [338, 279] on body "This site uses cookies, as explained in our Privacy Policy . If you agree to th…" at bounding box center [314, 177] width 629 height 355
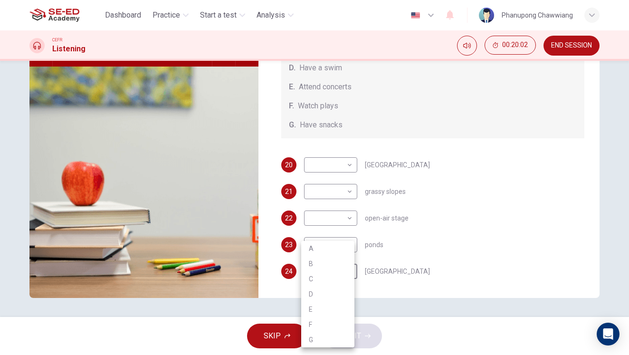
click at [328, 264] on li "B" at bounding box center [327, 263] width 53 height 15
type input "B"
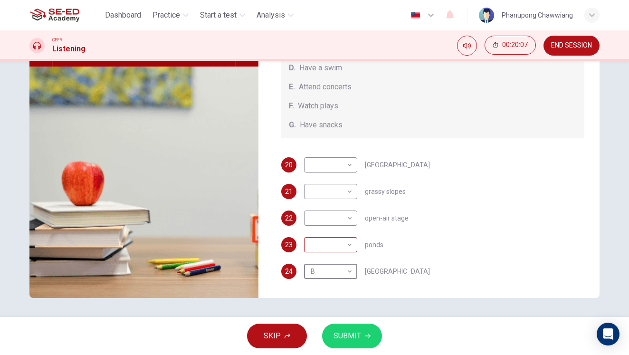
click at [339, 247] on body "This site uses cookies, as explained in our Privacy Policy . If you agree to th…" at bounding box center [314, 177] width 629 height 355
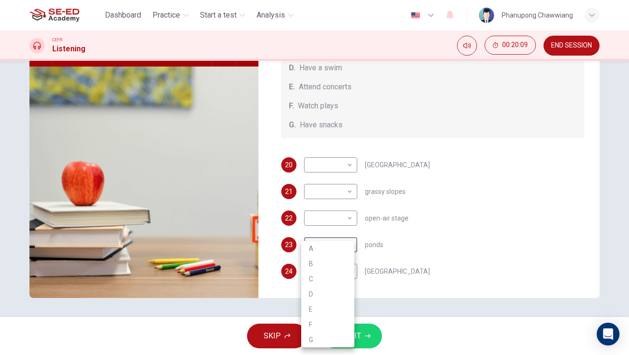
drag, startPoint x: 327, startPoint y: 278, endPoint x: 327, endPoint y: 293, distance: 15.7
click at [327, 293] on ul "A B C D E F G" at bounding box center [327, 294] width 53 height 106
click at [325, 296] on li "D" at bounding box center [327, 293] width 53 height 15
type input "D"
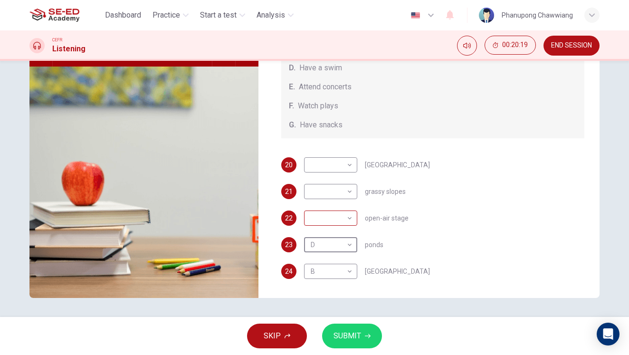
click at [326, 218] on body "This site uses cookies, as explained in our Privacy Policy . If you agree to th…" at bounding box center [314, 177] width 629 height 355
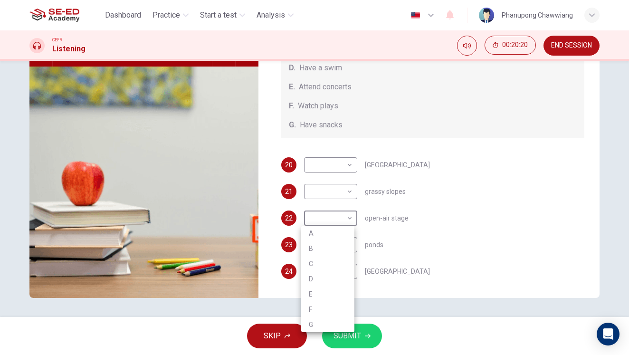
click at [321, 236] on li "A" at bounding box center [327, 233] width 53 height 15
type input "A"
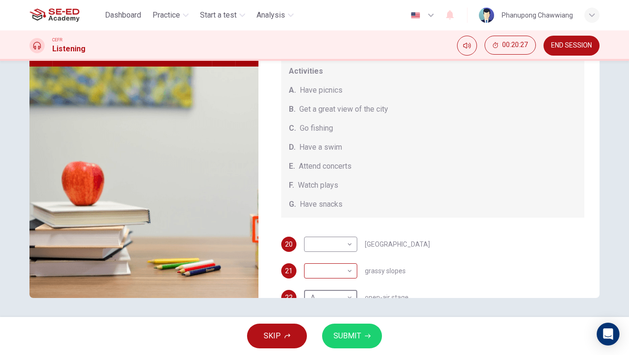
scroll to position [28, 0]
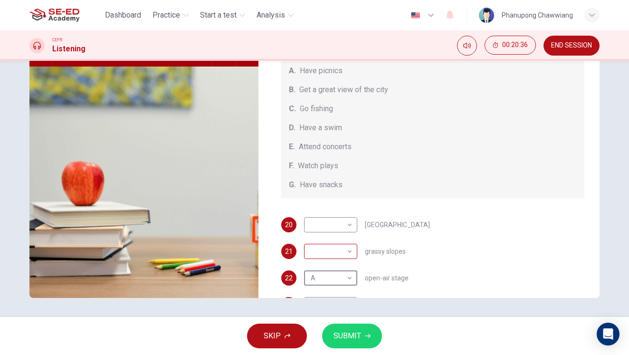
click at [346, 252] on body "This site uses cookies, as explained in our Privacy Policy . If you agree to th…" at bounding box center [314, 177] width 629 height 355
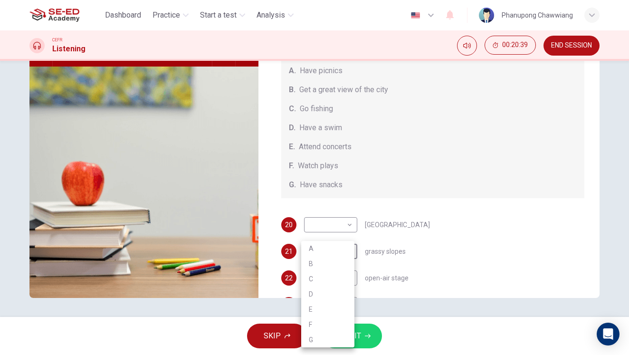
click at [320, 308] on li "E" at bounding box center [327, 309] width 53 height 15
type input "E"
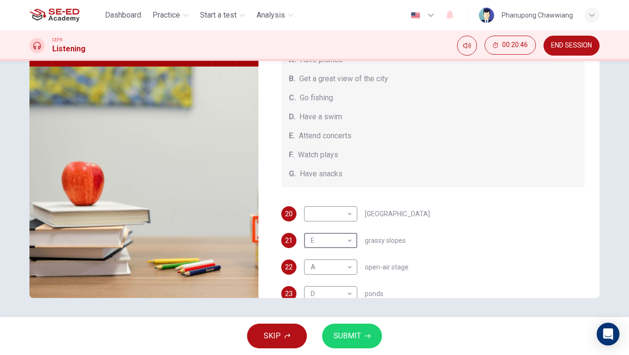
scroll to position [88, 0]
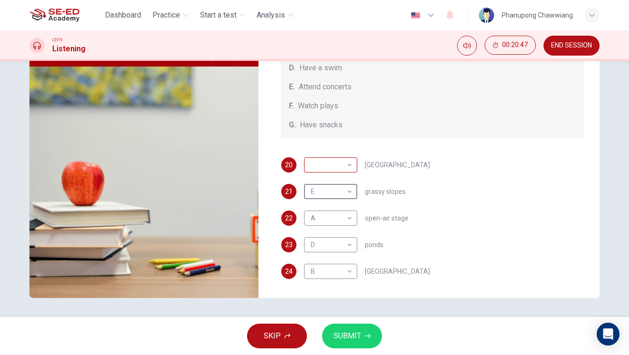
click at [342, 167] on body "This site uses cookies, as explained in our Privacy Policy . If you agree to th…" at bounding box center [314, 177] width 629 height 355
click at [427, 230] on div at bounding box center [314, 177] width 629 height 355
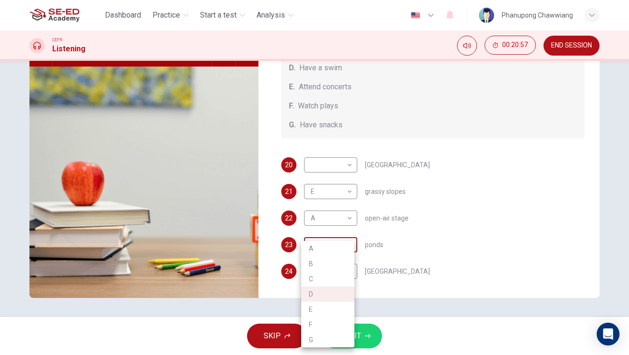
click at [329, 247] on body "This site uses cookies, as explained in our Privacy Policy . If you agree to th…" at bounding box center [314, 177] width 629 height 355
click at [326, 173] on div at bounding box center [314, 177] width 629 height 355
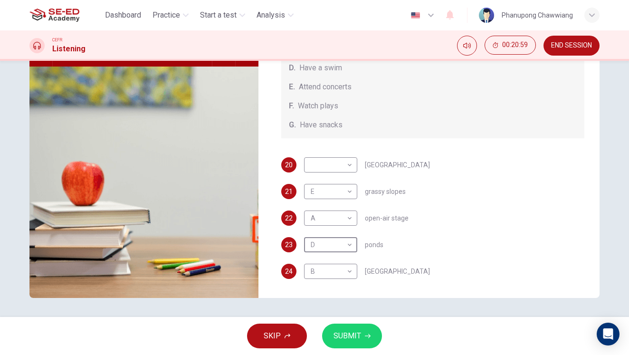
click at [327, 167] on body "This site uses cookies, as explained in our Privacy Policy . If you agree to th…" at bounding box center [314, 177] width 629 height 355
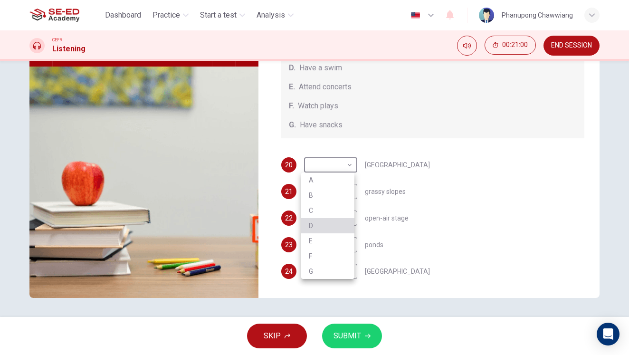
click at [327, 227] on li "D" at bounding box center [327, 225] width 53 height 15
type input "D"
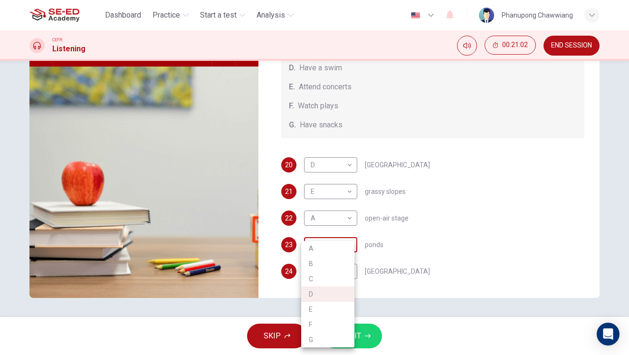
click at [331, 248] on body "This site uses cookies, as explained in our Privacy Policy . If you agree to th…" at bounding box center [314, 177] width 629 height 355
click at [318, 277] on li "C" at bounding box center [327, 278] width 53 height 15
type input "C"
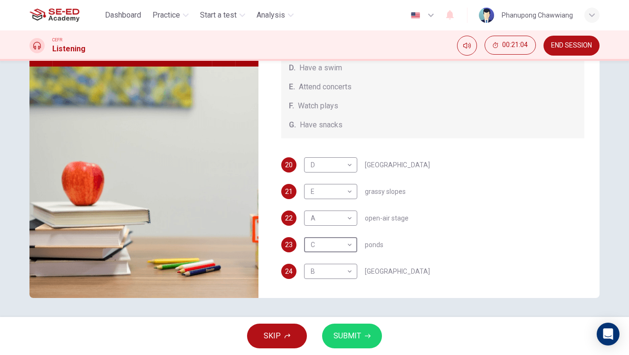
click at [348, 324] on button "SUBMIT" at bounding box center [352, 335] width 60 height 25
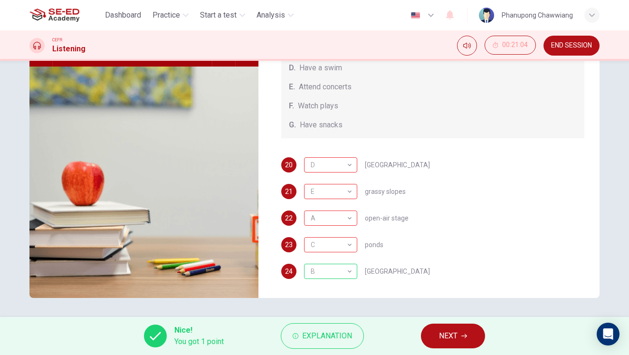
click at [450, 327] on button "NEXT" at bounding box center [453, 335] width 64 height 25
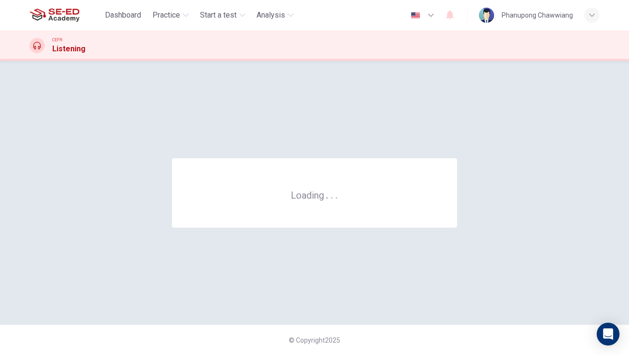
scroll to position [0, 0]
